Goal: Check status: Check status

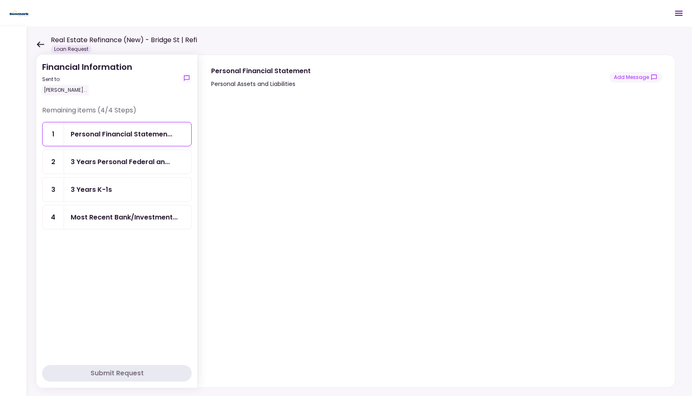
click at [39, 44] on icon at bounding box center [40, 44] width 7 height 6
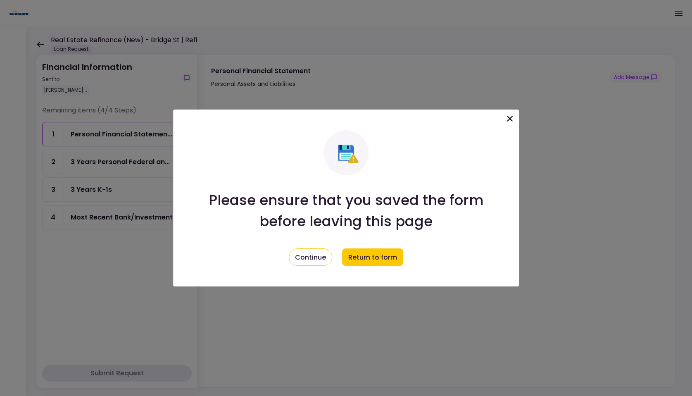
click at [512, 119] on icon at bounding box center [510, 119] width 10 height 10
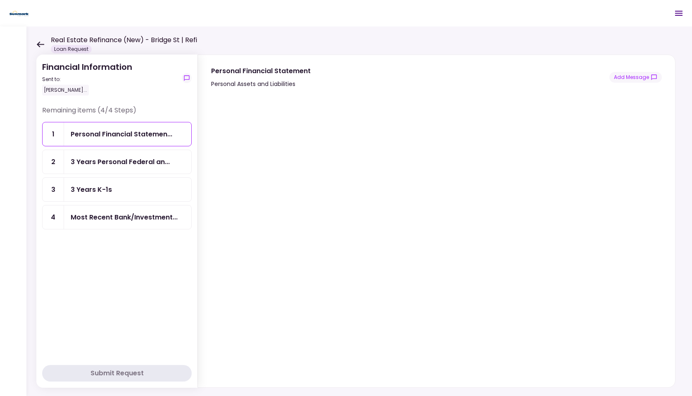
click at [41, 47] on div "Real Estate Refinance (New) - Bridge St | Refi Loan Request" at bounding box center [116, 44] width 161 height 18
click at [40, 43] on icon at bounding box center [40, 44] width 8 height 6
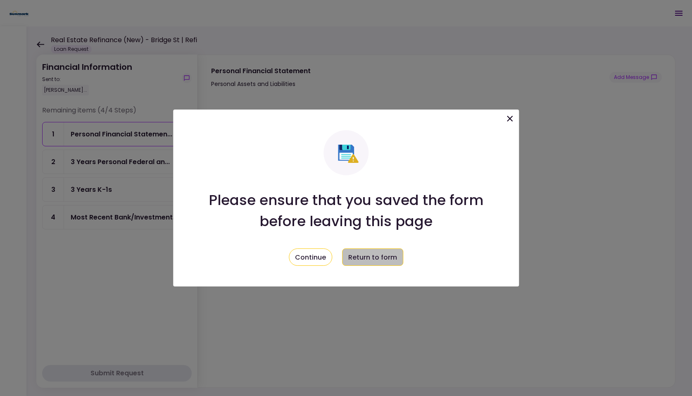
click at [364, 261] on button "Return to form" at bounding box center [372, 256] width 61 height 17
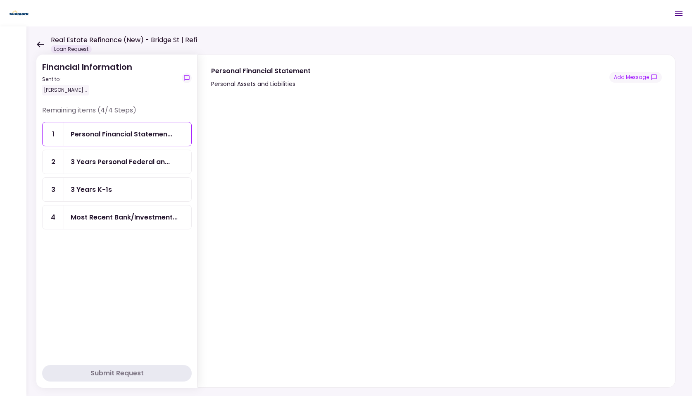
click at [40, 43] on icon at bounding box center [40, 44] width 8 height 6
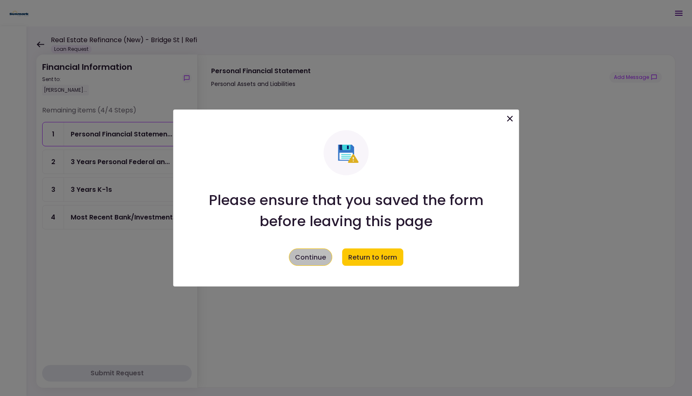
click at [299, 261] on button "Continue" at bounding box center [310, 256] width 43 height 17
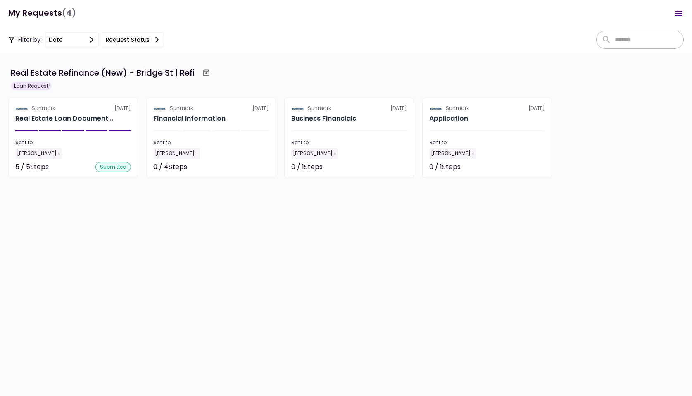
click at [313, 240] on section "Real Estate Refinance (New) - Bridge St | Refi Loan Request Sunmark [DATE] Real…" at bounding box center [346, 224] width 692 height 343
click at [235, 281] on section "Real Estate Refinance (New) - Bridge St | Refi Loan Request Sunmark [DATE] Real…" at bounding box center [346, 224] width 692 height 343
click at [204, 38] on div "Filter by: date Request status" at bounding box center [346, 39] width 692 height 26
click at [205, 38] on div "Filter by: date Request status" at bounding box center [346, 39] width 692 height 26
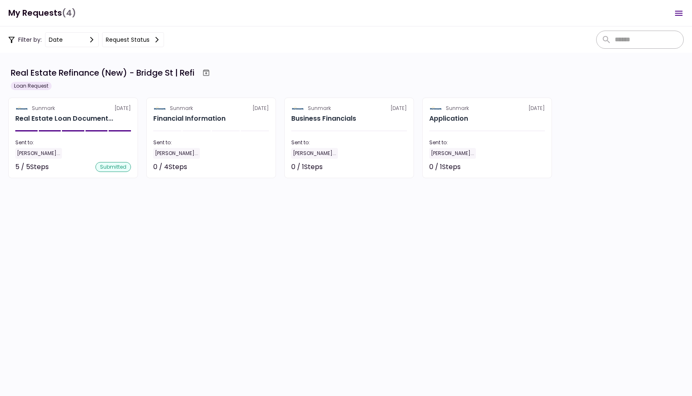
click at [53, 12] on h1 "My Requests (4)" at bounding box center [42, 13] width 68 height 17
click at [79, 17] on header "My Requests (4) 0 Messages New Message There are no messages here yet." at bounding box center [346, 13] width 692 height 26
drag, startPoint x: 79, startPoint y: 17, endPoint x: 81, endPoint y: 23, distance: 5.6
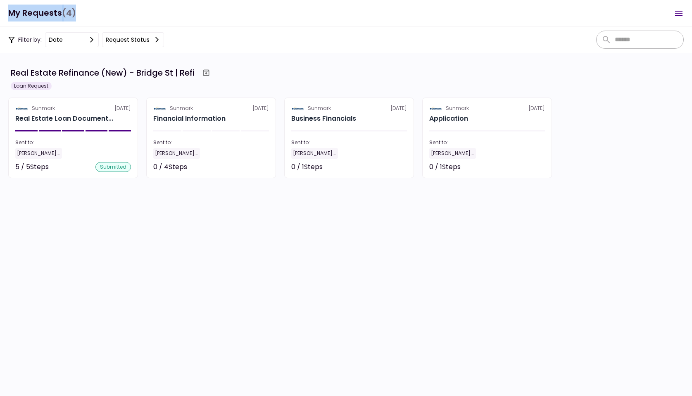
click at [81, 23] on header "My Requests (4) 0 Messages New Message There are no messages here yet." at bounding box center [346, 13] width 692 height 26
click at [82, 19] on header "My Requests (4) 0 Messages New Message There are no messages here yet." at bounding box center [346, 13] width 692 height 26
drag, startPoint x: 82, startPoint y: 19, endPoint x: 82, endPoint y: 26, distance: 7.0
click at [82, 26] on header "My Requests (4) 0 Messages New Message There are no messages here yet." at bounding box center [346, 13] width 692 height 26
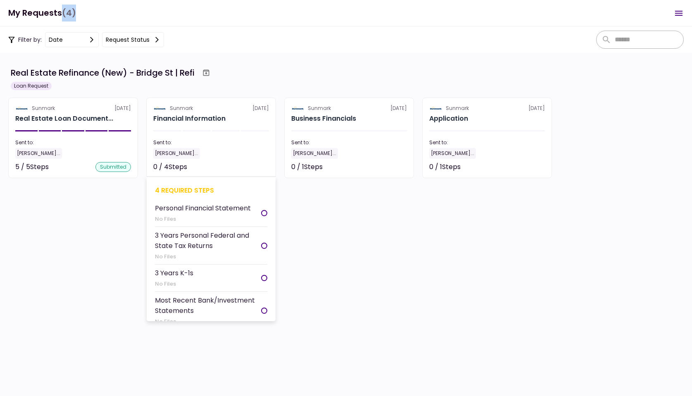
scroll to position [4, 0]
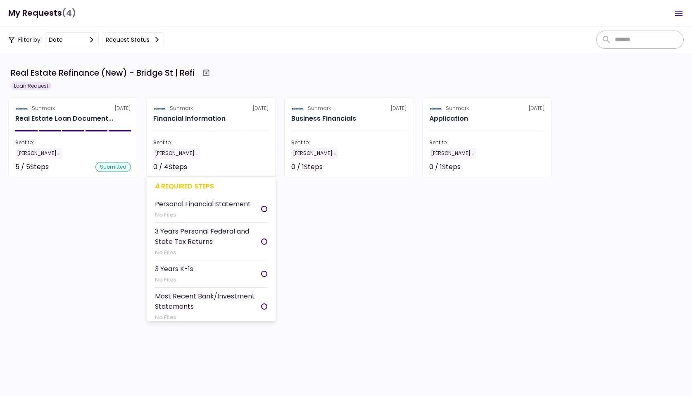
click at [204, 202] on div "Personal Financial Statement" at bounding box center [203, 204] width 96 height 10
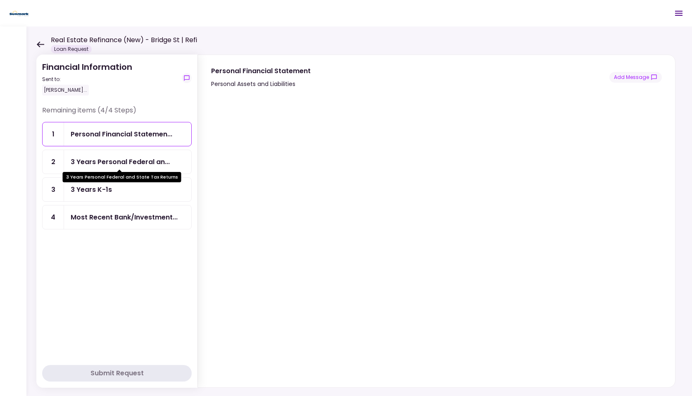
click at [154, 164] on div "3 Years Personal Federal an..." at bounding box center [120, 162] width 99 height 10
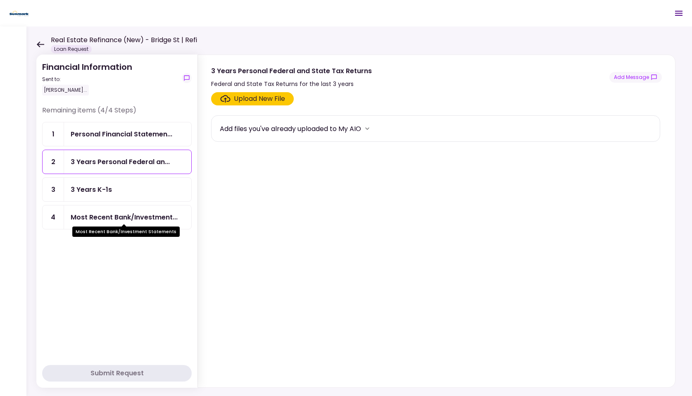
click at [134, 218] on div "Most Recent Bank/Investment..." at bounding box center [124, 217] width 107 height 10
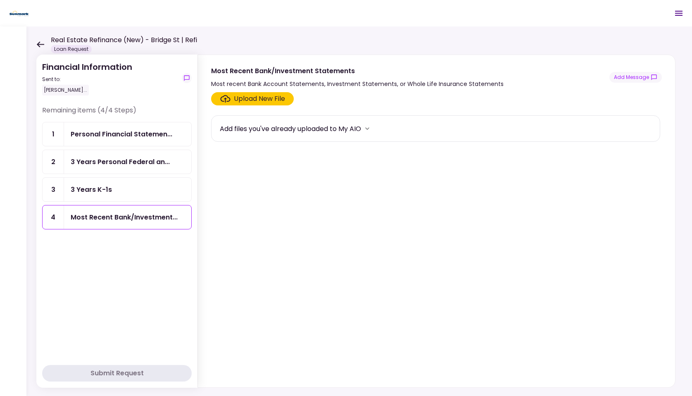
click at [366, 130] on button "more" at bounding box center [367, 128] width 12 height 12
click at [370, 129] on icon "more" at bounding box center [367, 128] width 8 height 8
click at [257, 102] on div "Upload New File" at bounding box center [259, 99] width 51 height 10
click at [0, 0] on input "Upload New File" at bounding box center [0, 0] width 0 height 0
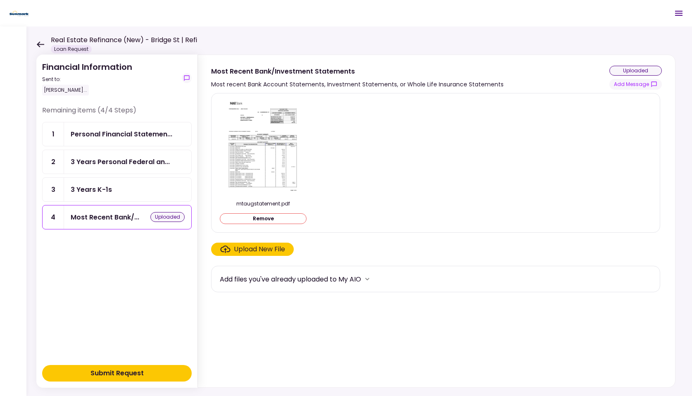
click at [149, 192] on div "3 Years K-1s" at bounding box center [128, 189] width 114 height 10
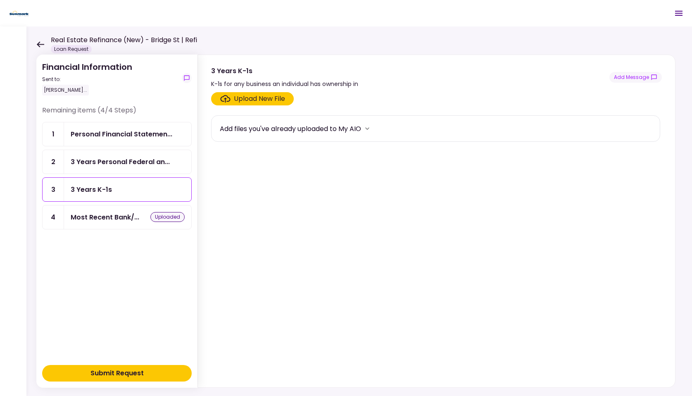
click at [128, 172] on div "3 Years Personal Federal an..." at bounding box center [127, 162] width 127 height 24
click at [161, 185] on div "3 Years K-1s" at bounding box center [128, 189] width 114 height 10
click at [164, 161] on div "3 Years Personal Federal an..." at bounding box center [120, 162] width 99 height 10
click at [150, 197] on div "3 Years K-1s" at bounding box center [127, 190] width 127 height 24
click at [151, 168] on div "3 Years Personal Federal an..." at bounding box center [127, 162] width 127 height 24
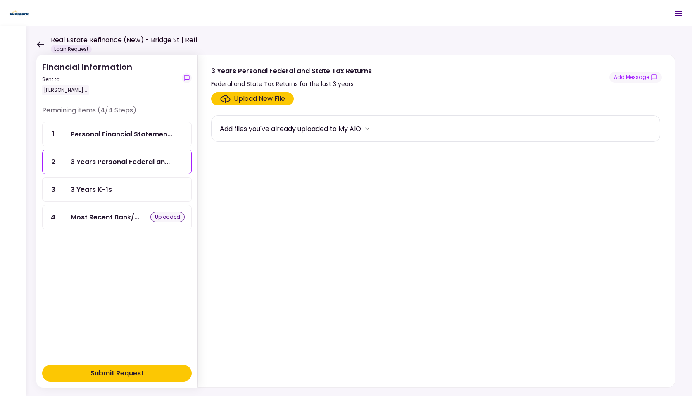
click at [41, 46] on icon at bounding box center [40, 44] width 8 height 6
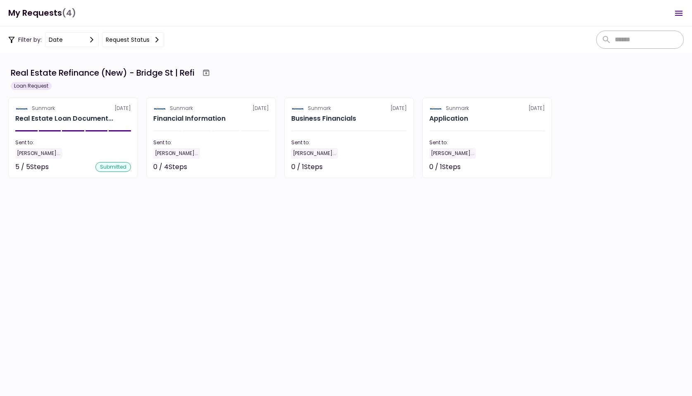
click at [33, 18] on h1 "My Requests (4)" at bounding box center [42, 13] width 68 height 17
click at [351, 140] on div "Sent to:" at bounding box center [349, 142] width 116 height 7
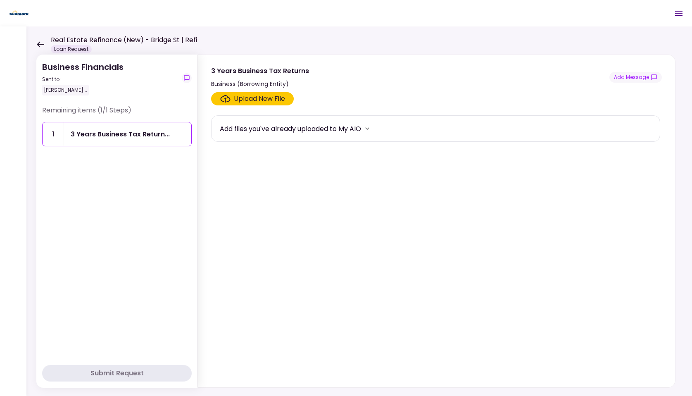
click at [43, 43] on icon at bounding box center [40, 44] width 8 height 6
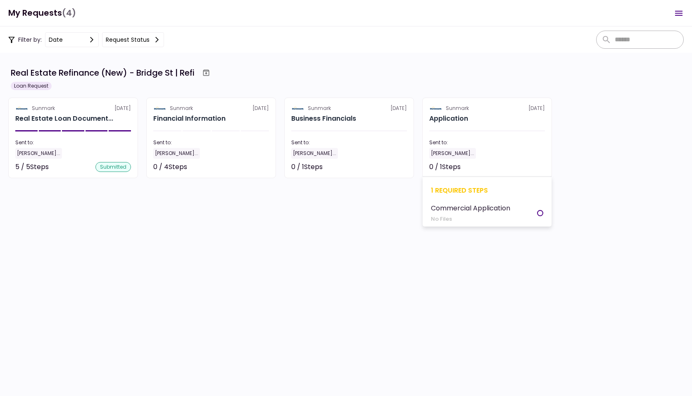
click at [483, 140] on div "Sent to:" at bounding box center [487, 142] width 116 height 7
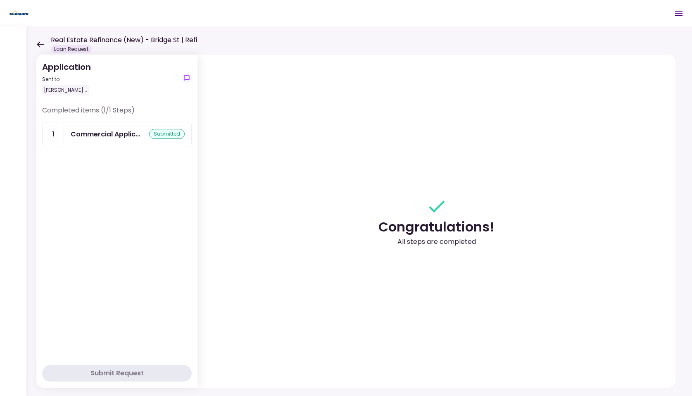
click at [37, 45] on icon at bounding box center [40, 44] width 8 height 6
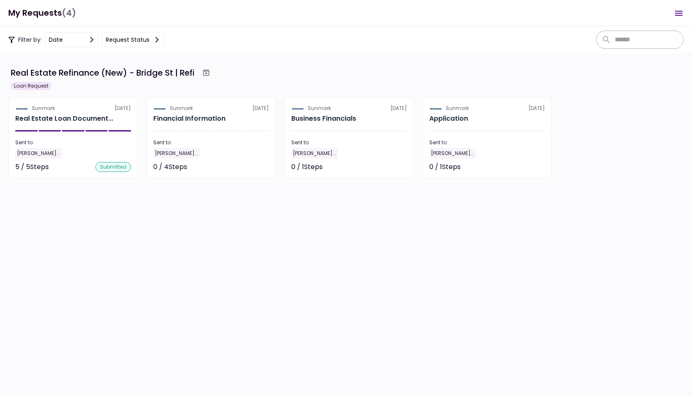
click at [430, 131] on div at bounding box center [487, 130] width 116 height 1
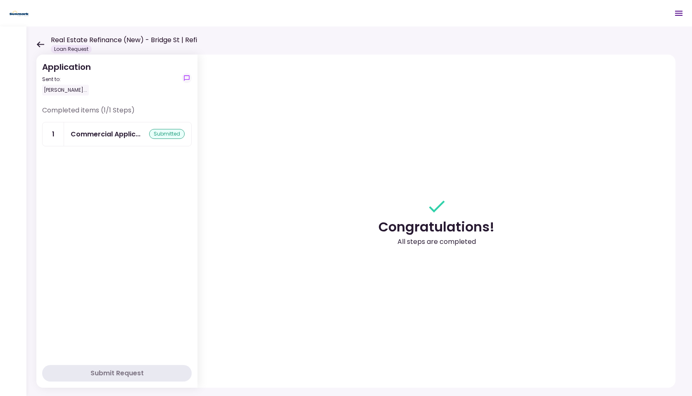
click at [101, 126] on div "Commercial Applic... submitted" at bounding box center [127, 134] width 127 height 24
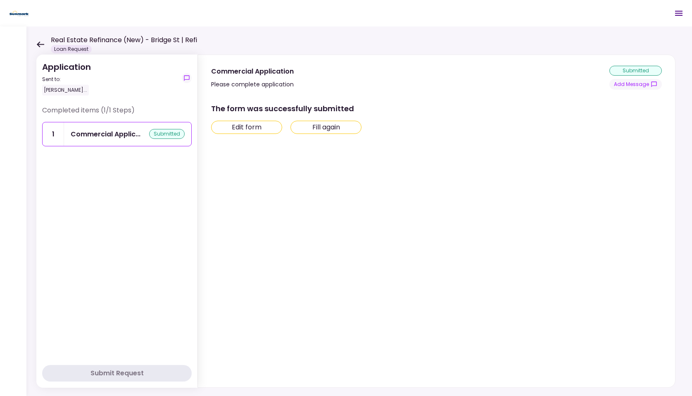
click at [38, 42] on icon at bounding box center [40, 44] width 8 height 6
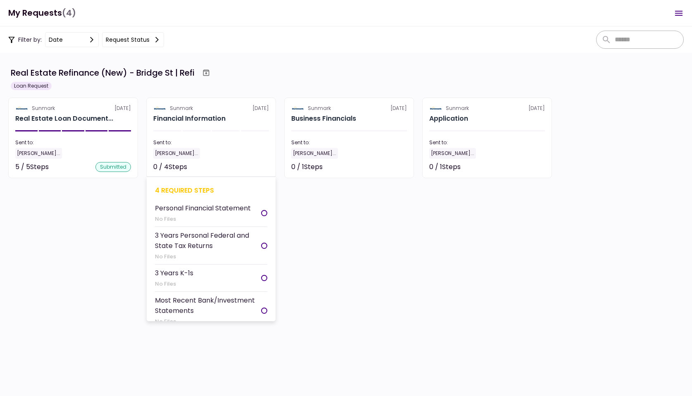
click at [211, 164] on div "0 / 4 Steps Not started" at bounding box center [211, 167] width 116 height 10
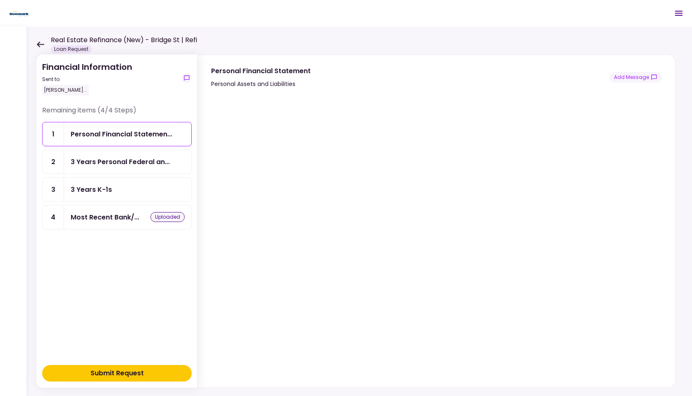
click at [39, 49] on div "Real Estate Refinance (New) - Bridge St | Refi Loan Request" at bounding box center [116, 44] width 161 height 18
click at [40, 42] on icon at bounding box center [40, 44] width 7 height 6
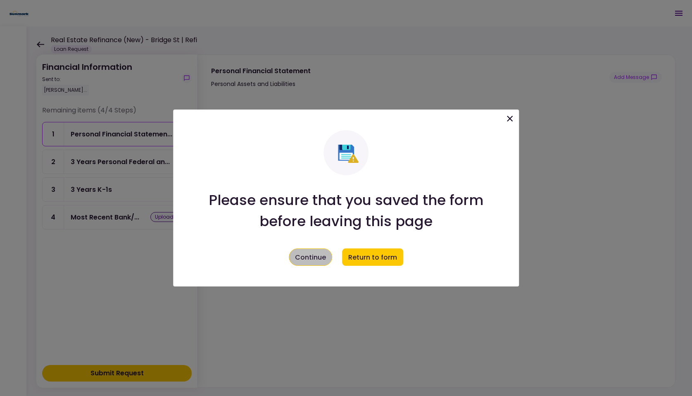
click at [311, 257] on button "Continue" at bounding box center [310, 256] width 43 height 17
